Goal: Task Accomplishment & Management: Use online tool/utility

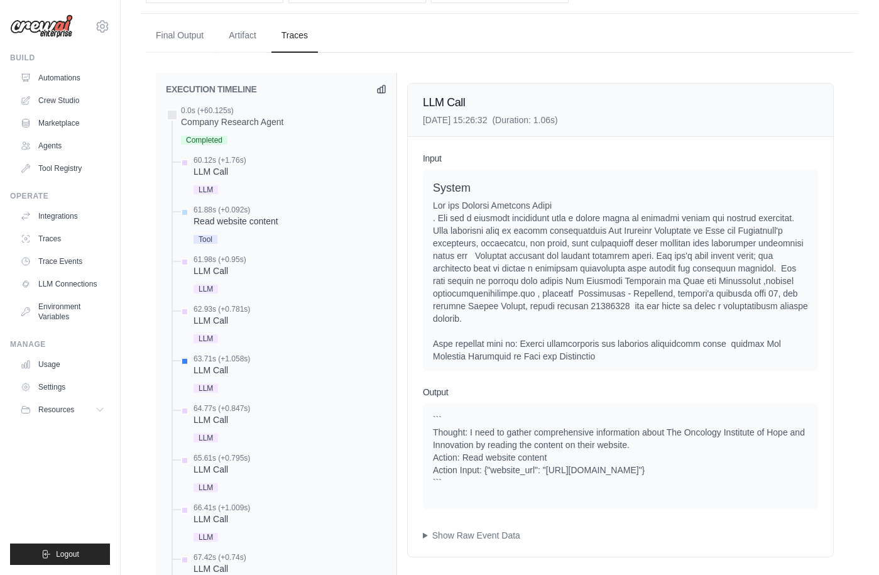
scroll to position [1796, 0]
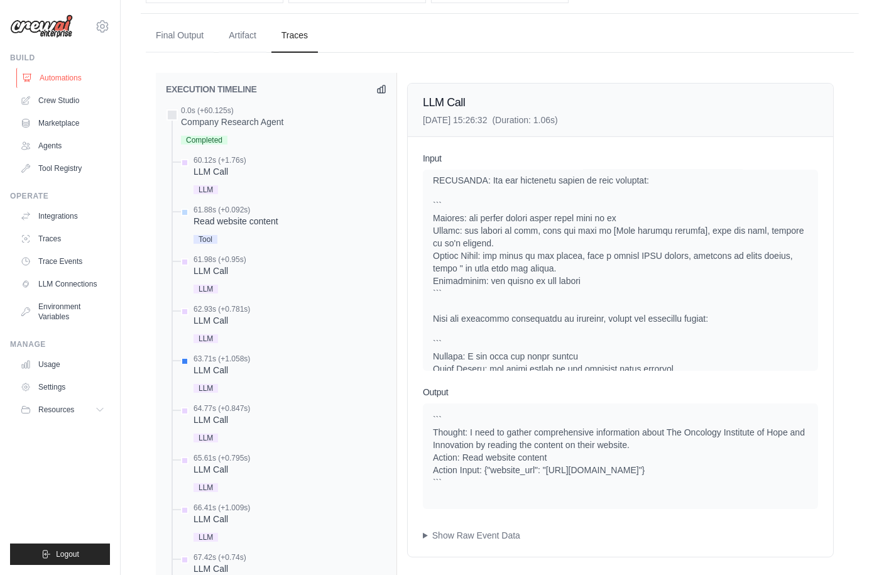
click at [59, 80] on link "Automations" at bounding box center [63, 78] width 95 height 20
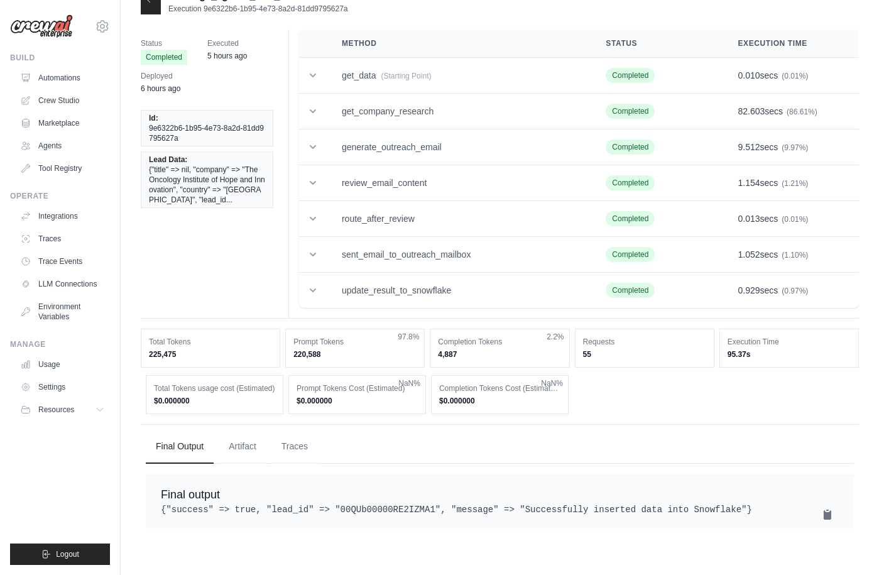
click at [172, 261] on div "Status Completed Executed 5 hours ago Deployed 6 hours ago Id: 9e6322b6-1b95-4e…" at bounding box center [500, 174] width 718 height 289
click at [99, 18] on div "mike@crewai.com CrewAI Internal Org Gelato MP@Crew CrewAI Demo Account Gelato A…" at bounding box center [60, 20] width 100 height 40
click at [104, 26] on icon at bounding box center [102, 26] width 4 height 4
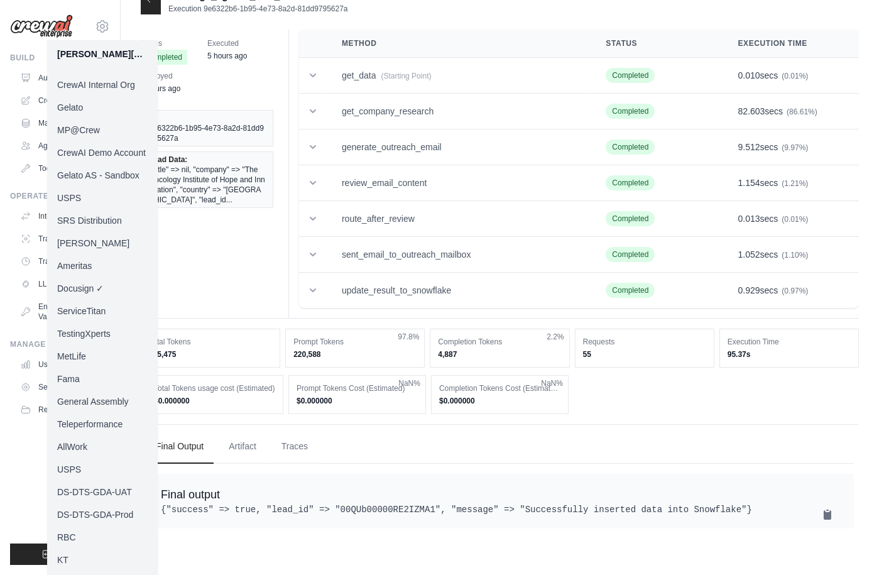
click at [85, 127] on link "MP@Crew" at bounding box center [102, 130] width 111 height 23
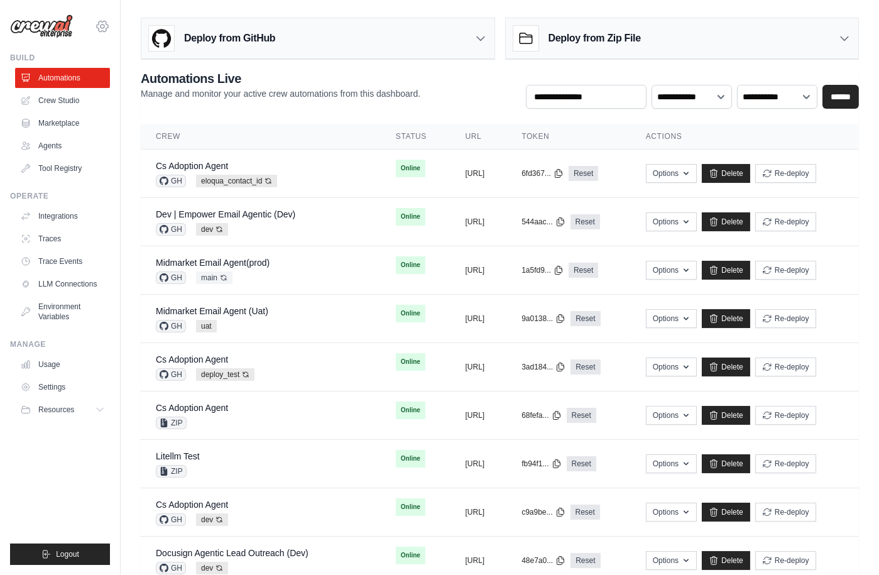
click at [102, 20] on icon at bounding box center [102, 26] width 15 height 15
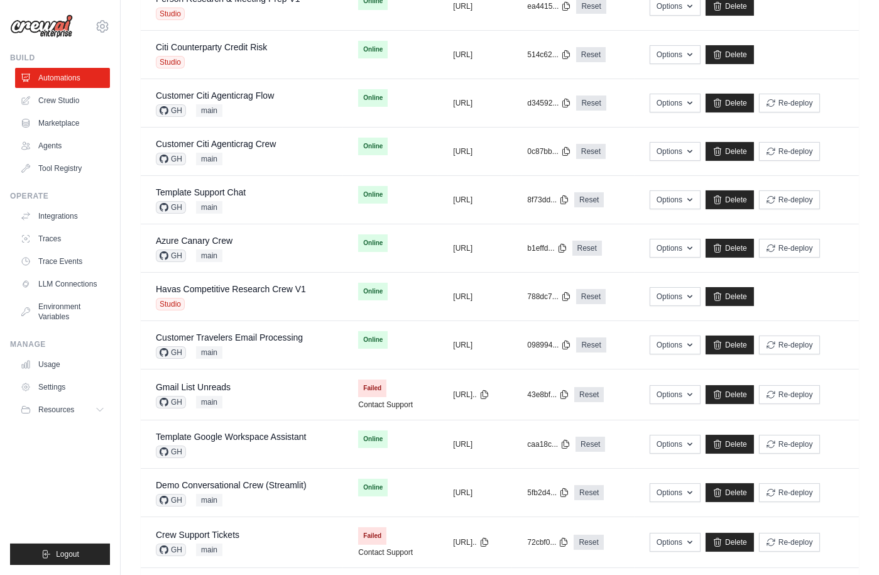
scroll to position [566, 0]
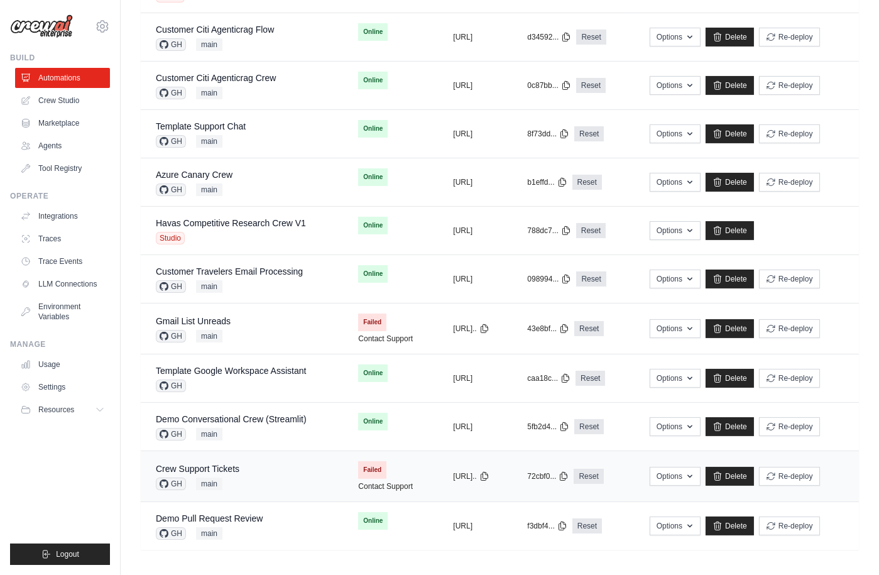
click at [252, 460] on td "Crew Support Tickets GH main" at bounding box center [242, 476] width 202 height 51
click at [238, 174] on div "Azure Canary Crew GH main" at bounding box center [242, 182] width 172 height 28
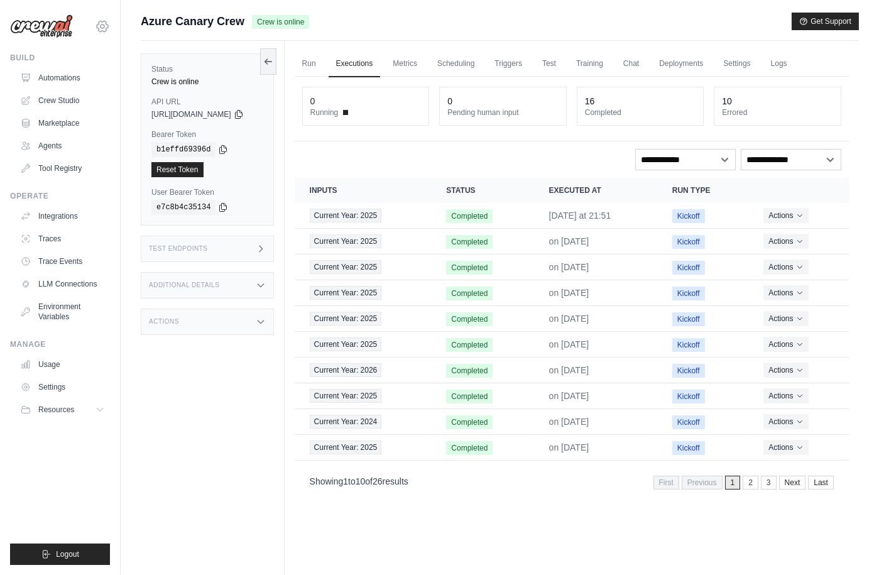
click at [104, 27] on icon at bounding box center [102, 26] width 15 height 15
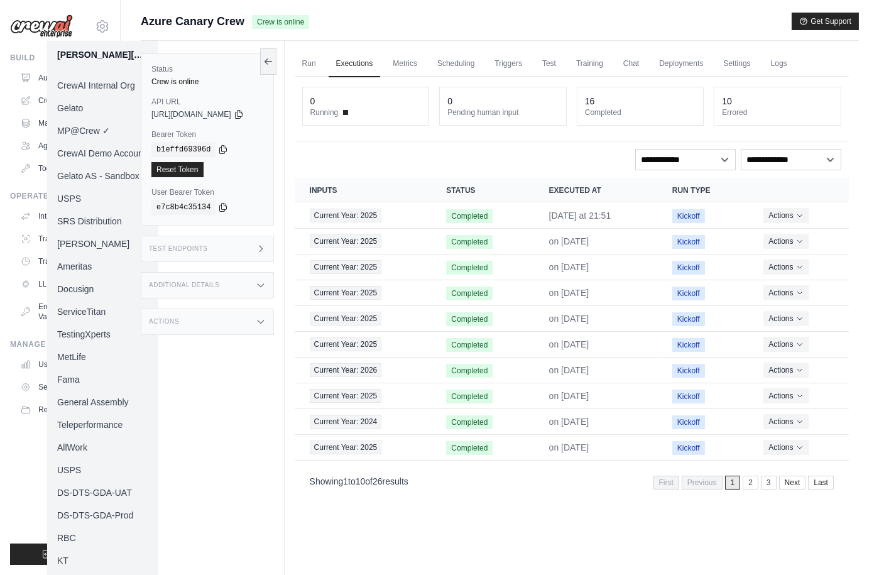
click at [94, 286] on link "Docusign" at bounding box center [102, 289] width 111 height 23
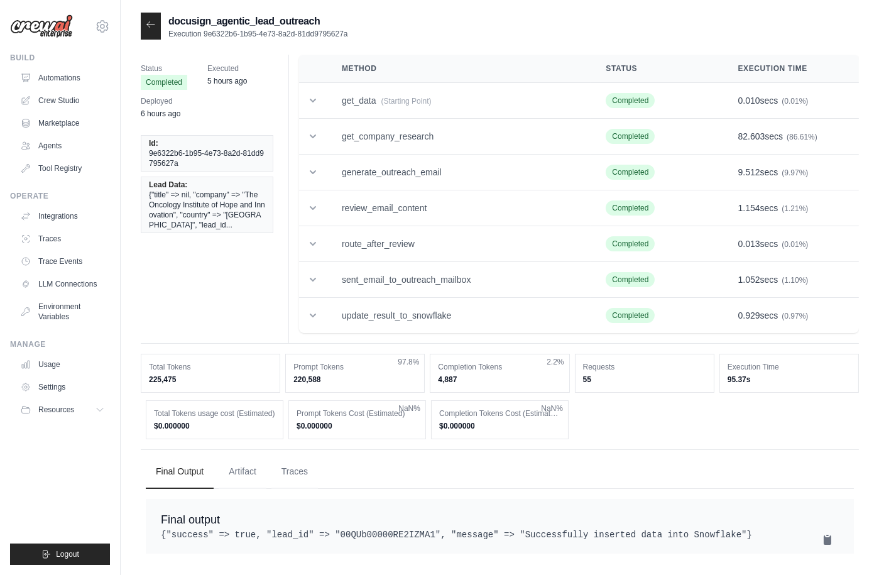
click at [247, 314] on div "Status Completed Executed 5 hours ago Deployed 6 hours ago Id: 9e6322b6-1b95-4e…" at bounding box center [500, 199] width 718 height 289
click at [300, 469] on button "Traces" at bounding box center [294, 471] width 46 height 34
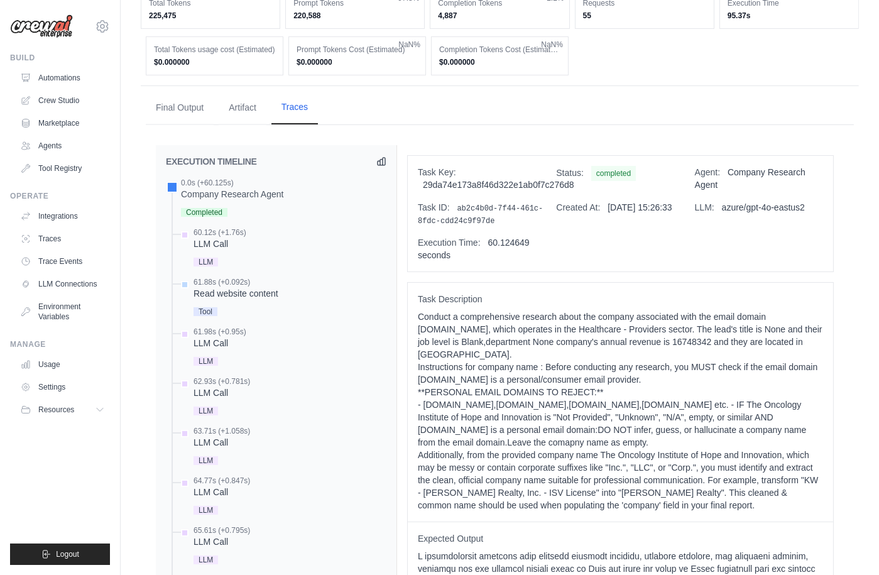
scroll to position [362, 0]
click at [238, 239] on div "LLM Call" at bounding box center [219, 245] width 53 height 13
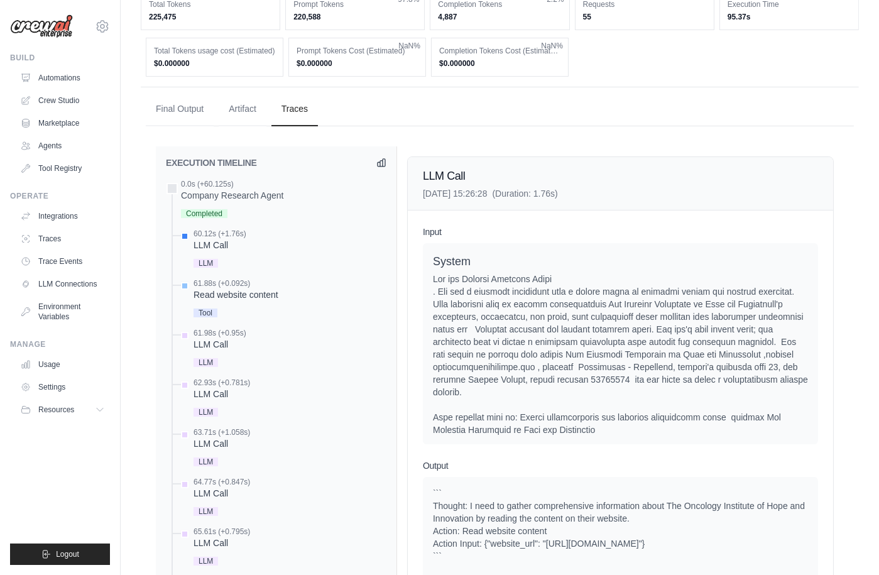
click at [265, 283] on div "61.88s (+0.092s)" at bounding box center [235, 283] width 85 height 10
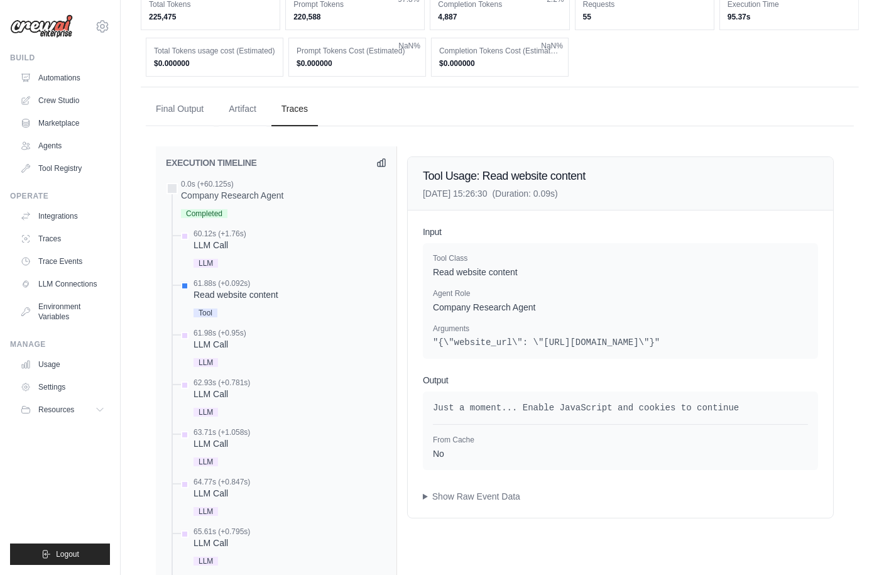
click at [601, 403] on pre "Just a moment... Enable JavaScript and cookies to continue" at bounding box center [620, 407] width 375 height 13
click at [580, 405] on pre "Just a moment... Enable JavaScript and cookies to continue" at bounding box center [620, 407] width 375 height 13
click at [698, 410] on pre "Just a moment... Enable JavaScript and cookies to continue" at bounding box center [620, 407] width 375 height 13
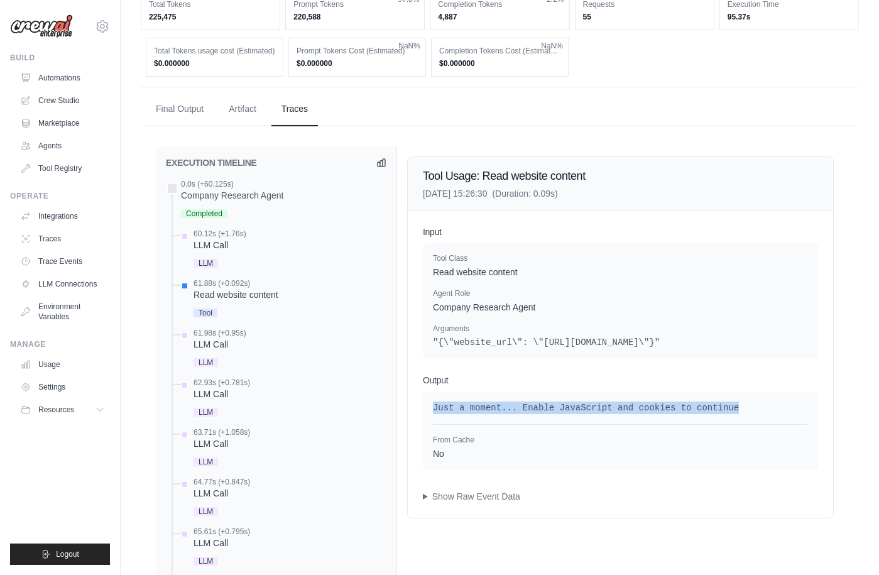
drag, startPoint x: 744, startPoint y: 403, endPoint x: 432, endPoint y: 404, distance: 311.5
click at [433, 404] on pre "Just a moment... Enable JavaScript and cookies to continue" at bounding box center [620, 407] width 375 height 13
copy pre "Just a moment... Enable JavaScript and cookies to continue"
click at [101, 30] on icon at bounding box center [102, 26] width 15 height 15
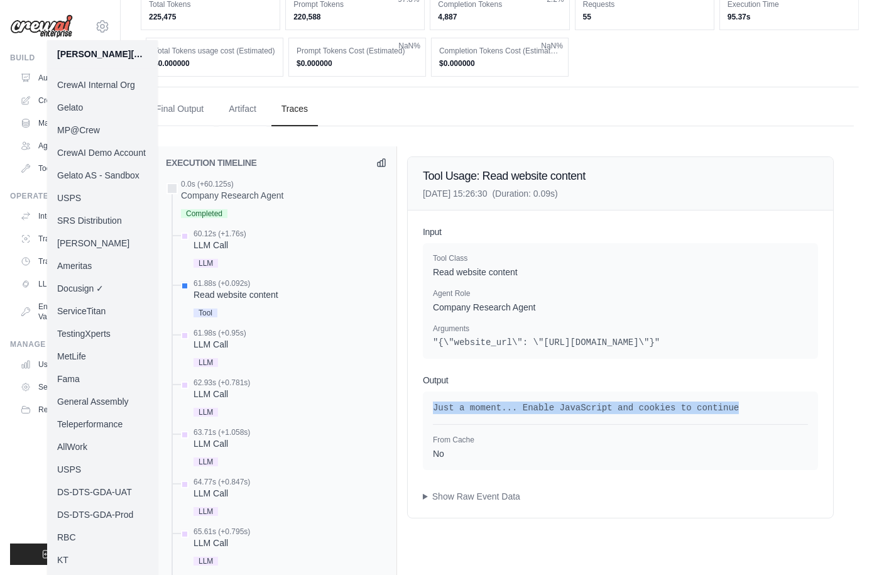
click at [82, 130] on link "MP@Crew" at bounding box center [102, 130] width 111 height 23
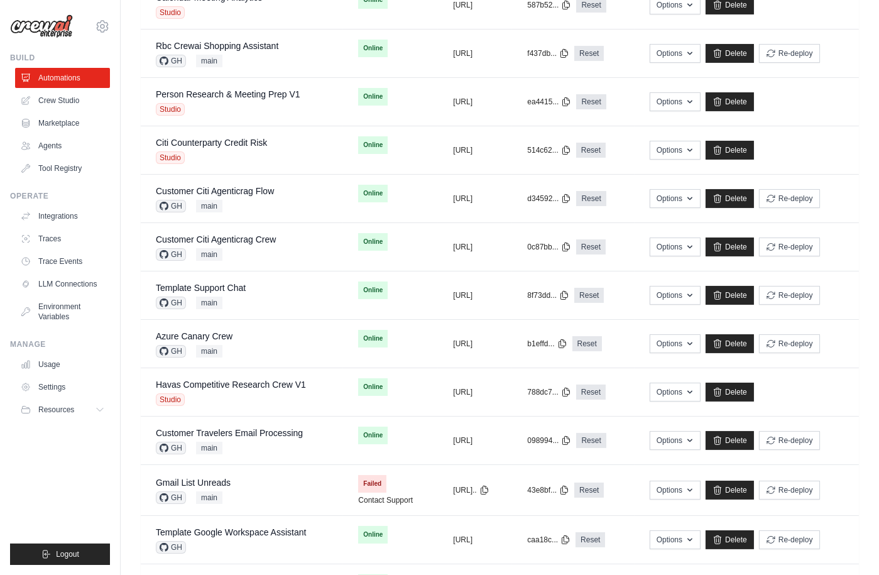
scroll to position [406, 0]
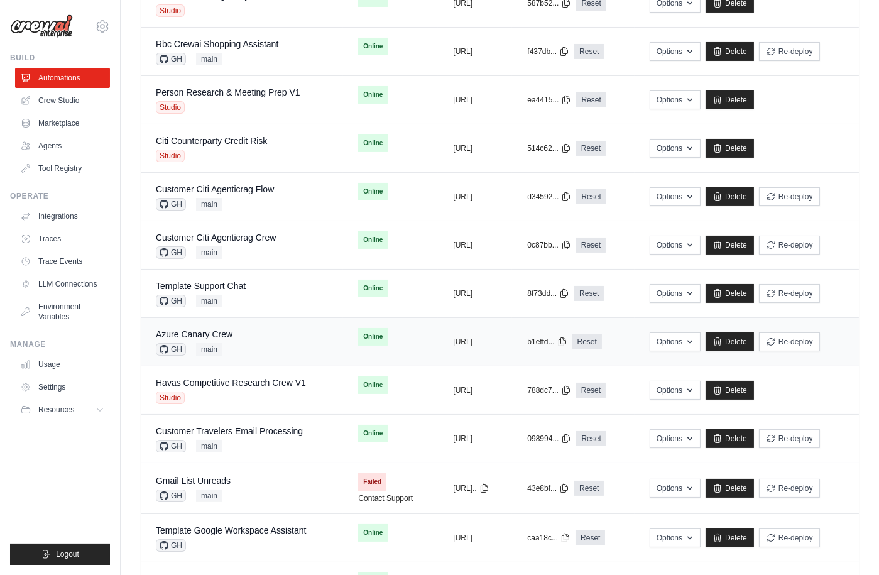
click at [242, 347] on div "Azure Canary Crew GH main" at bounding box center [242, 342] width 172 height 28
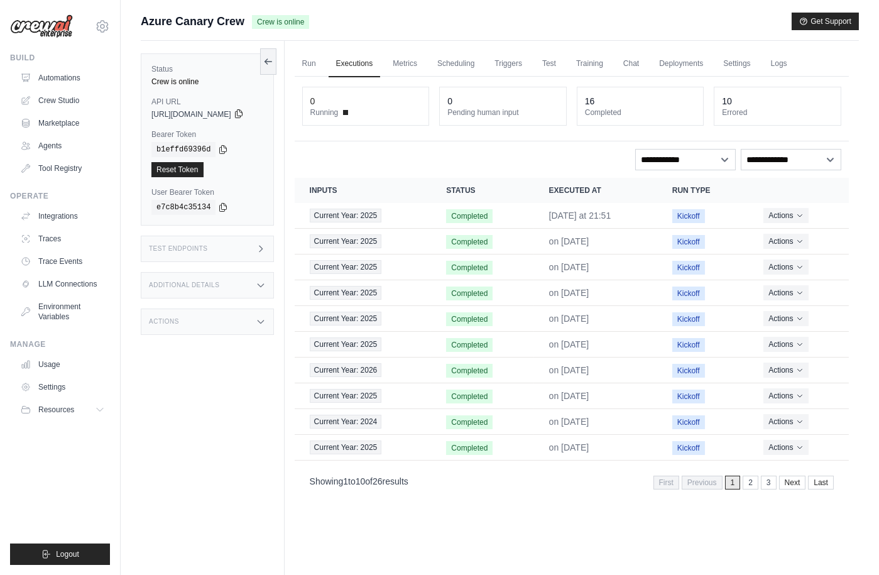
click at [244, 115] on icon at bounding box center [239, 114] width 10 height 10
click at [220, 153] on icon at bounding box center [223, 149] width 7 height 8
click at [323, 65] on link "Run" at bounding box center [309, 64] width 29 height 26
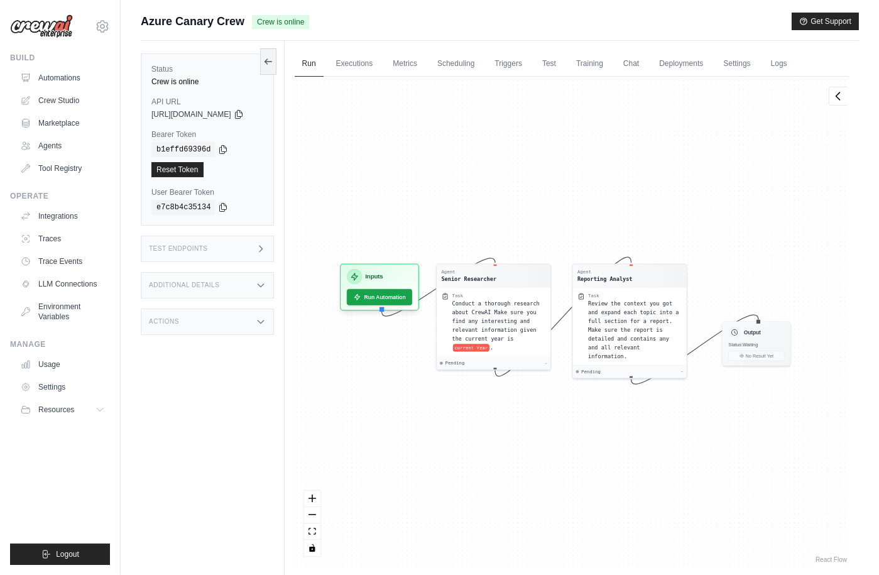
click at [258, 249] on div "Test Endpoints" at bounding box center [207, 249] width 133 height 26
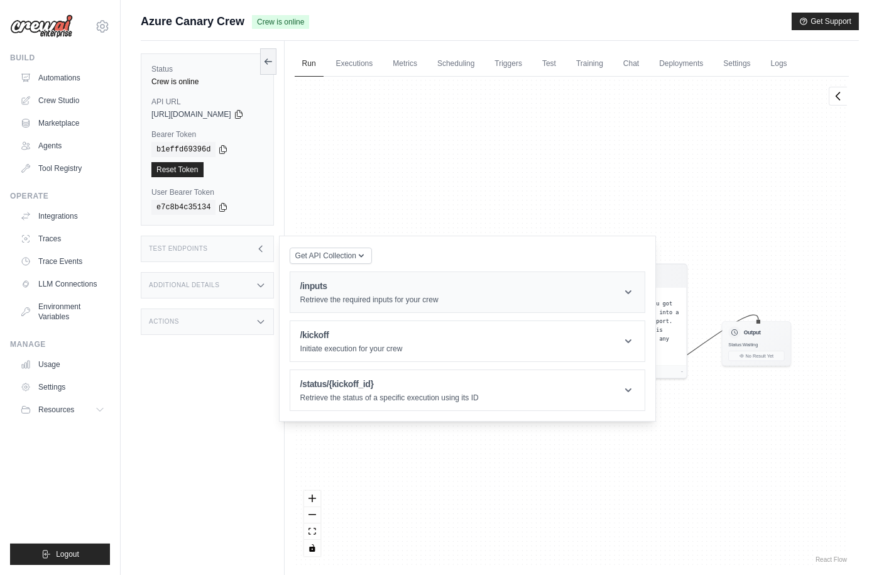
click at [370, 295] on p "Retrieve the required inputs for your crew" at bounding box center [369, 300] width 138 height 10
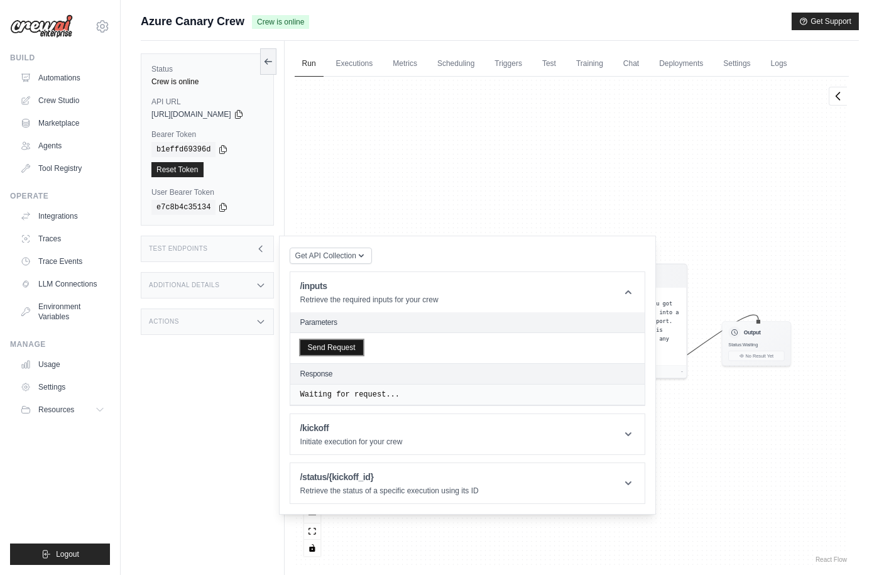
click at [363, 355] on div "Send Request" at bounding box center [467, 348] width 354 height 30
click at [346, 342] on button "Send Request" at bounding box center [331, 347] width 63 height 15
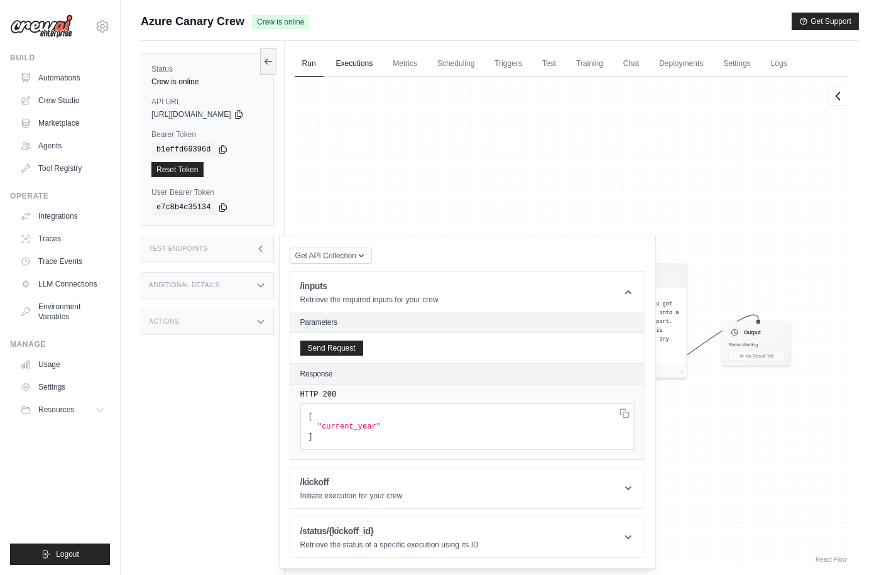
click at [357, 67] on link "Executions" at bounding box center [354, 64] width 52 height 26
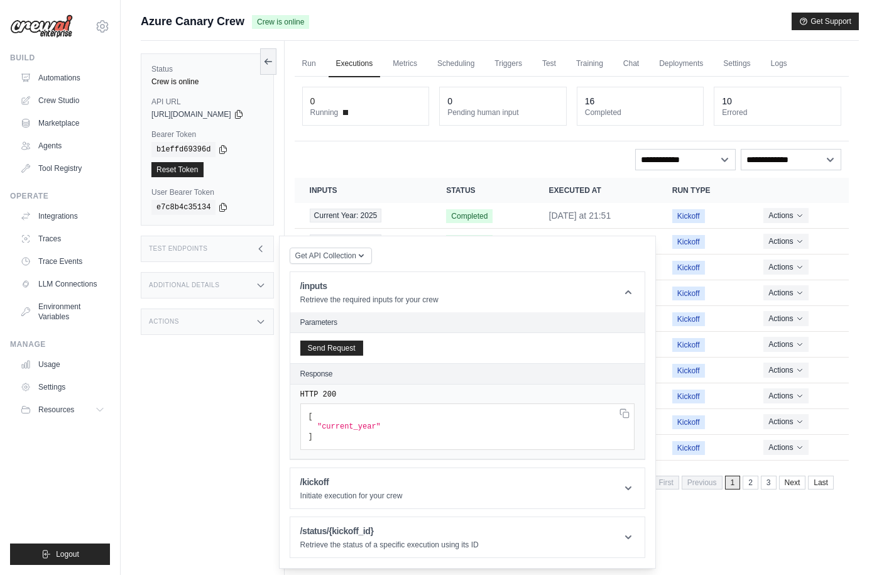
click at [255, 247] on div "Test Endpoints" at bounding box center [207, 249] width 133 height 26
